Goal: Information Seeking & Learning: Learn about a topic

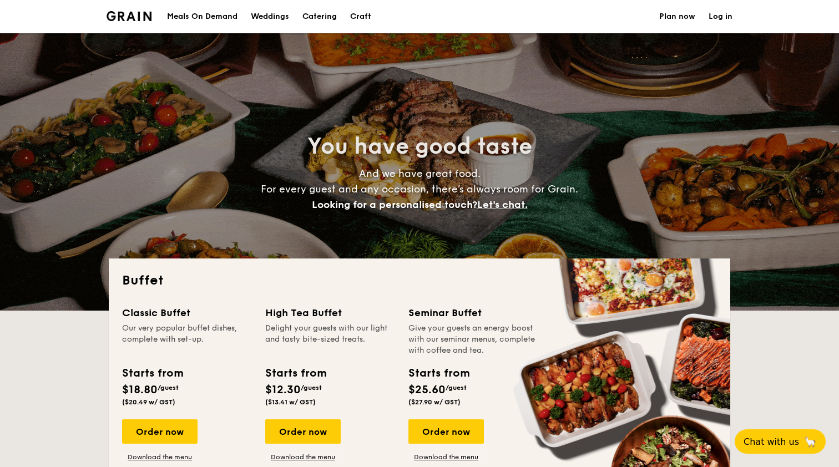
select select
click at [315, 11] on h1 "Catering" at bounding box center [319, 16] width 34 height 33
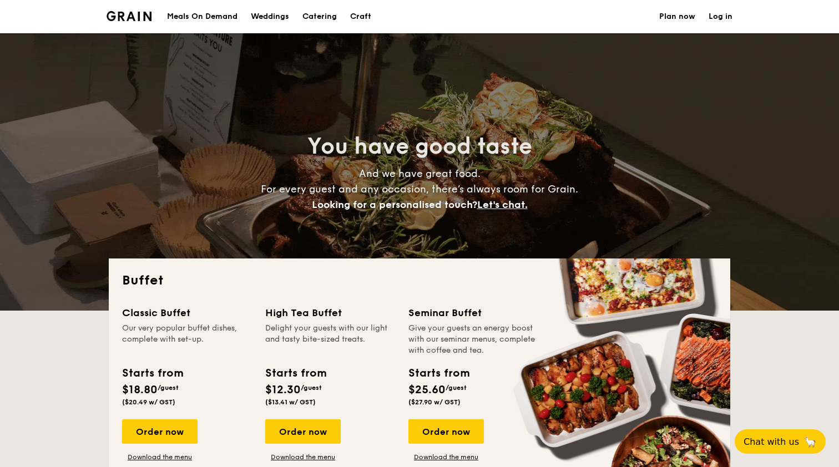
click at [138, 9] on li at bounding box center [133, 16] width 54 height 33
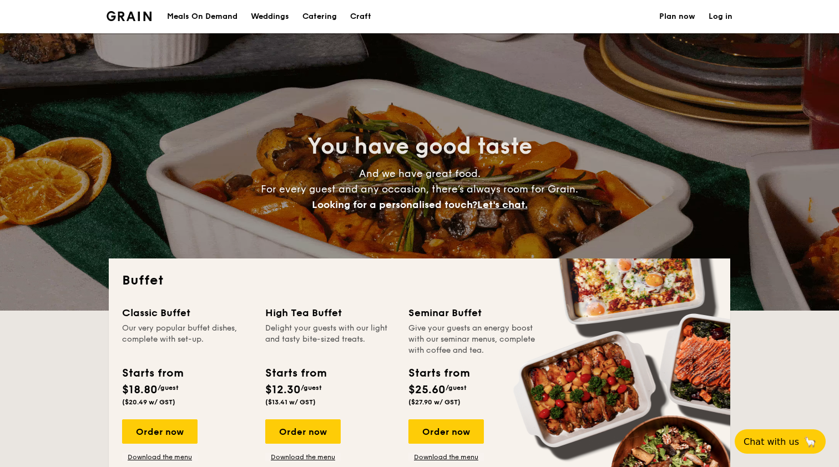
click at [136, 18] on img at bounding box center [128, 16] width 45 height 10
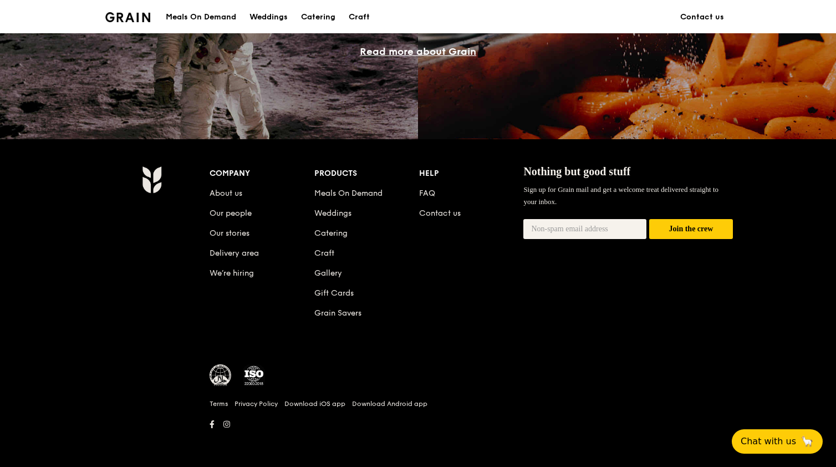
scroll to position [1013, 0]
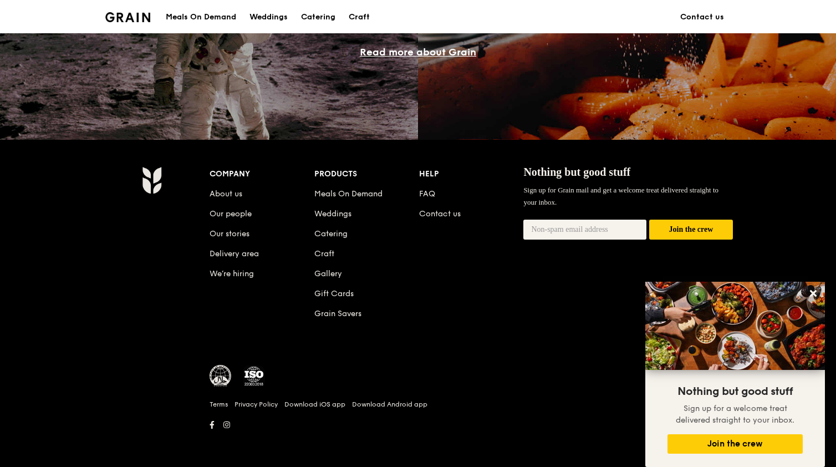
click at [439, 311] on div "Company About us Our people Our stories Delivery area We’re hiring Products Mea…" at bounding box center [472, 252] width 524 height 172
click at [217, 200] on li "About us" at bounding box center [262, 192] width 105 height 20
click at [221, 195] on link "About us" at bounding box center [226, 193] width 33 height 9
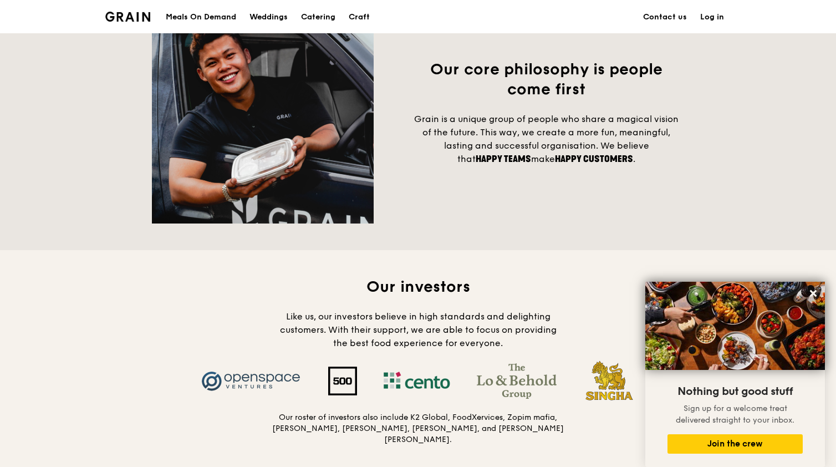
scroll to position [1007, 0]
